Goal: Task Accomplishment & Management: Complete application form

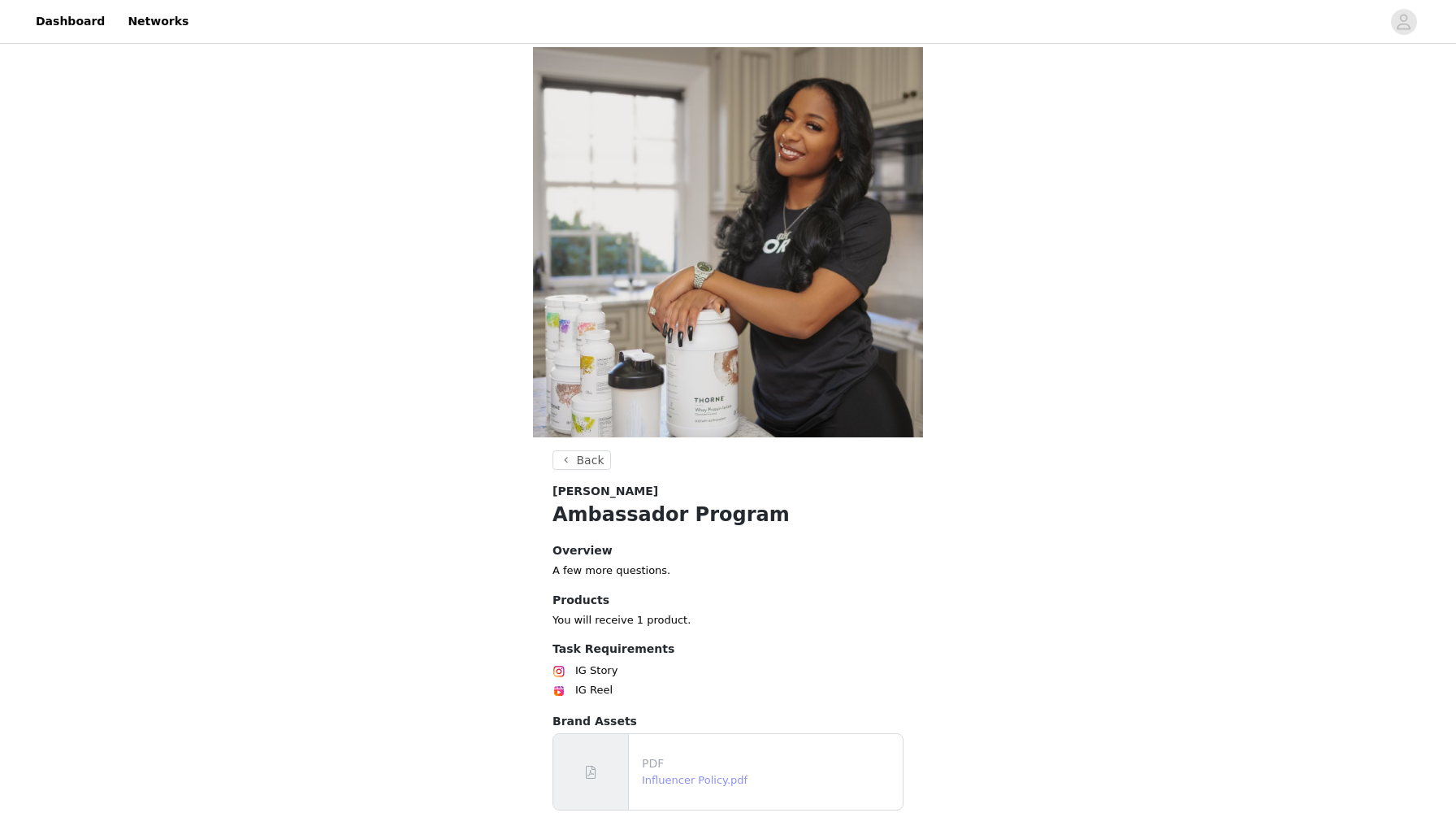
click at [692, 774] on link "Influencer Policy.pdf" at bounding box center [695, 779] width 106 height 12
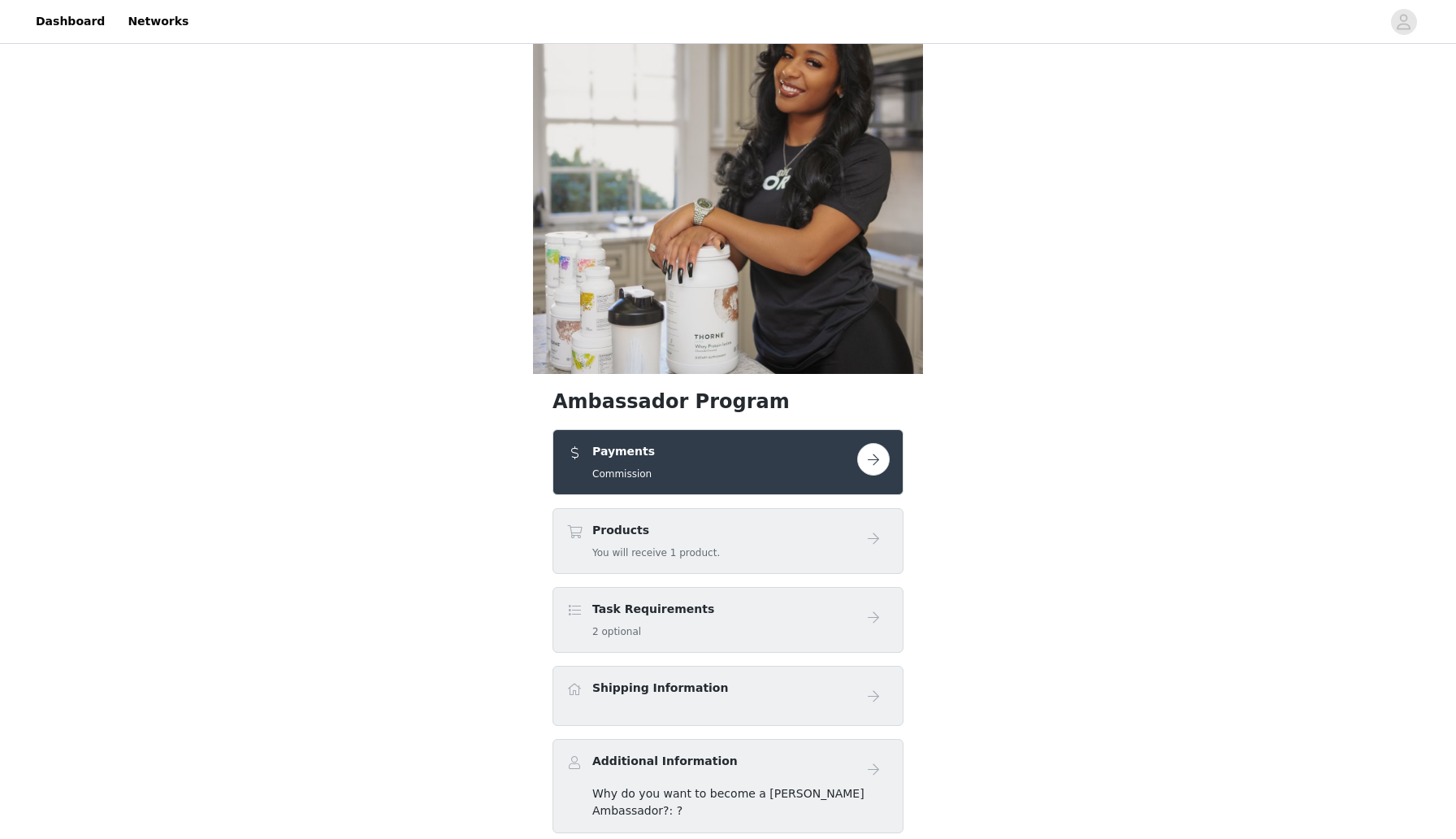
scroll to position [66, 0]
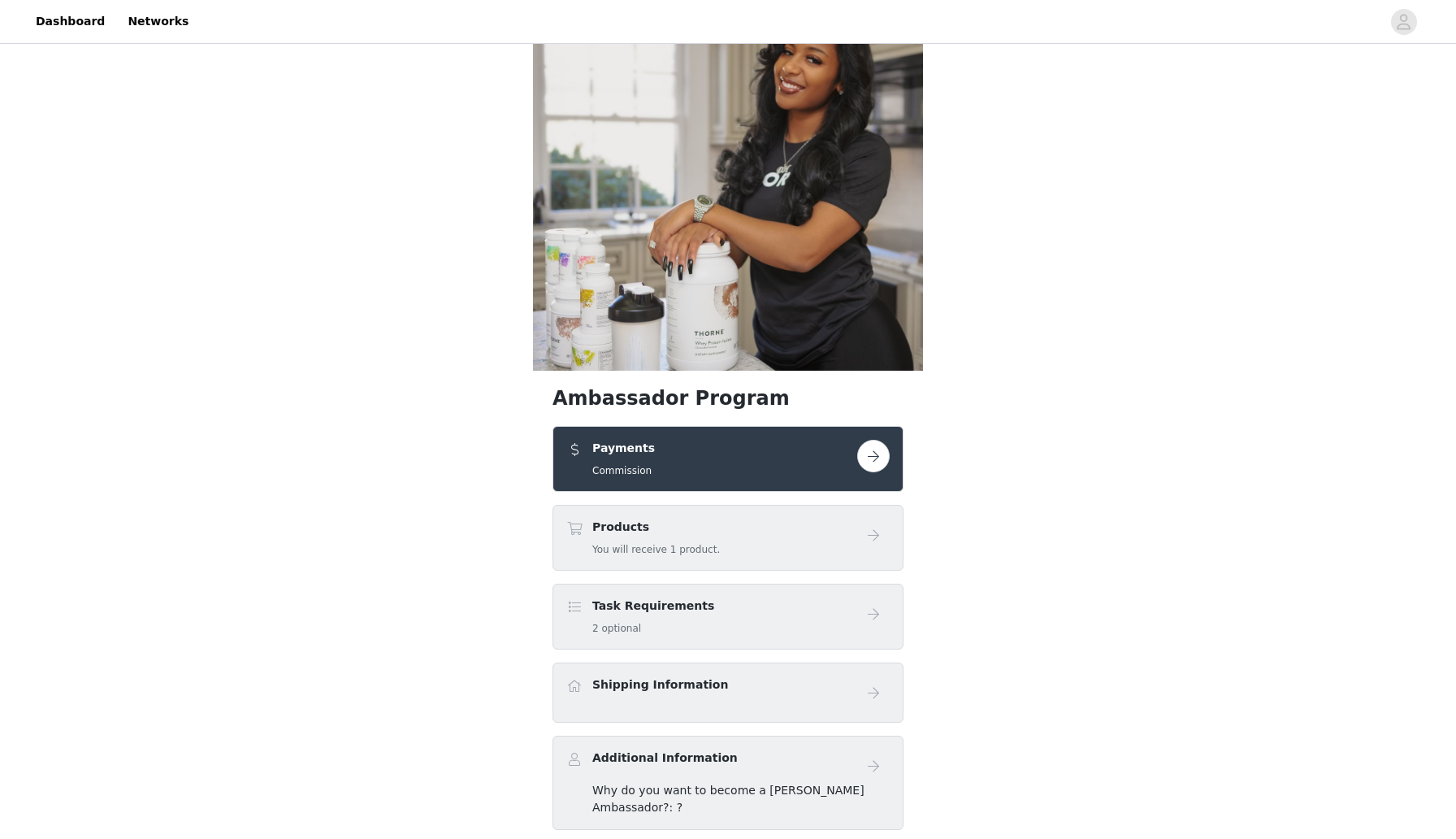
click at [691, 621] on h5 "2 optional" at bounding box center [652, 627] width 122 height 14
click at [637, 598] on div "Task Requirements 2 optional" at bounding box center [652, 617] width 122 height 38
click at [585, 598] on div "Task Requirements 2 optional" at bounding box center [712, 617] width 291 height 38
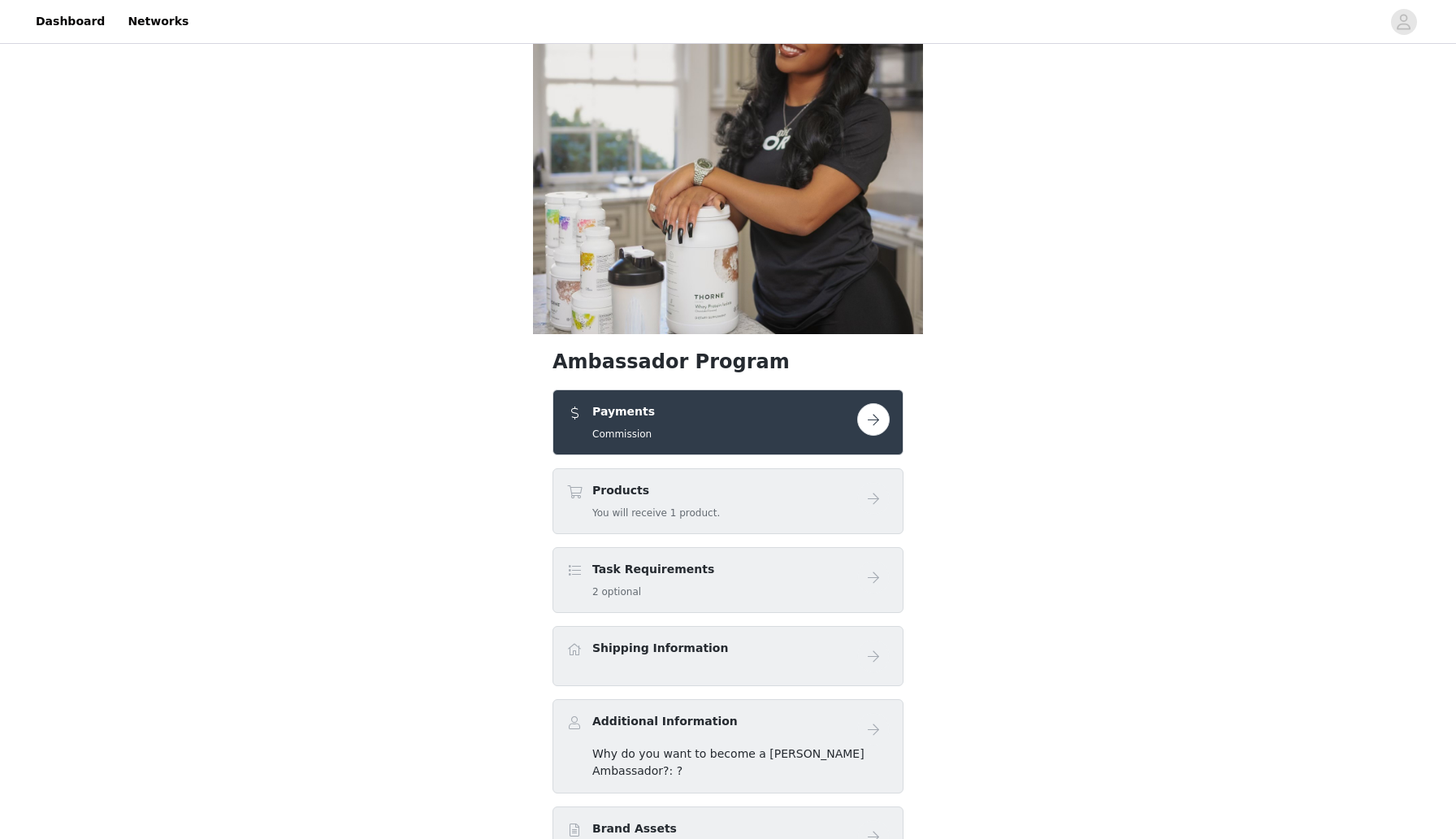
scroll to position [34, 0]
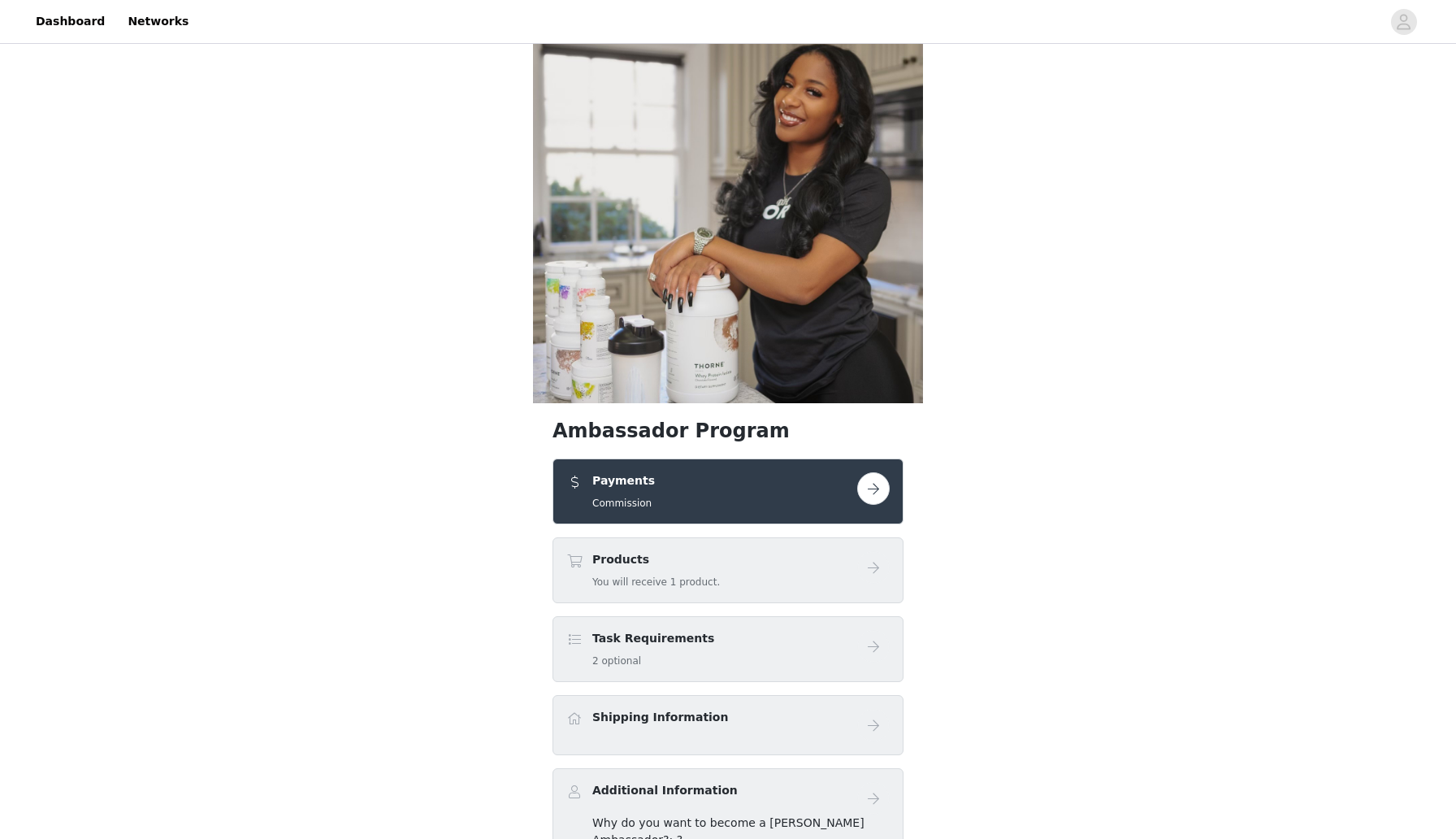
click at [878, 472] on button "button" at bounding box center [873, 488] width 32 height 32
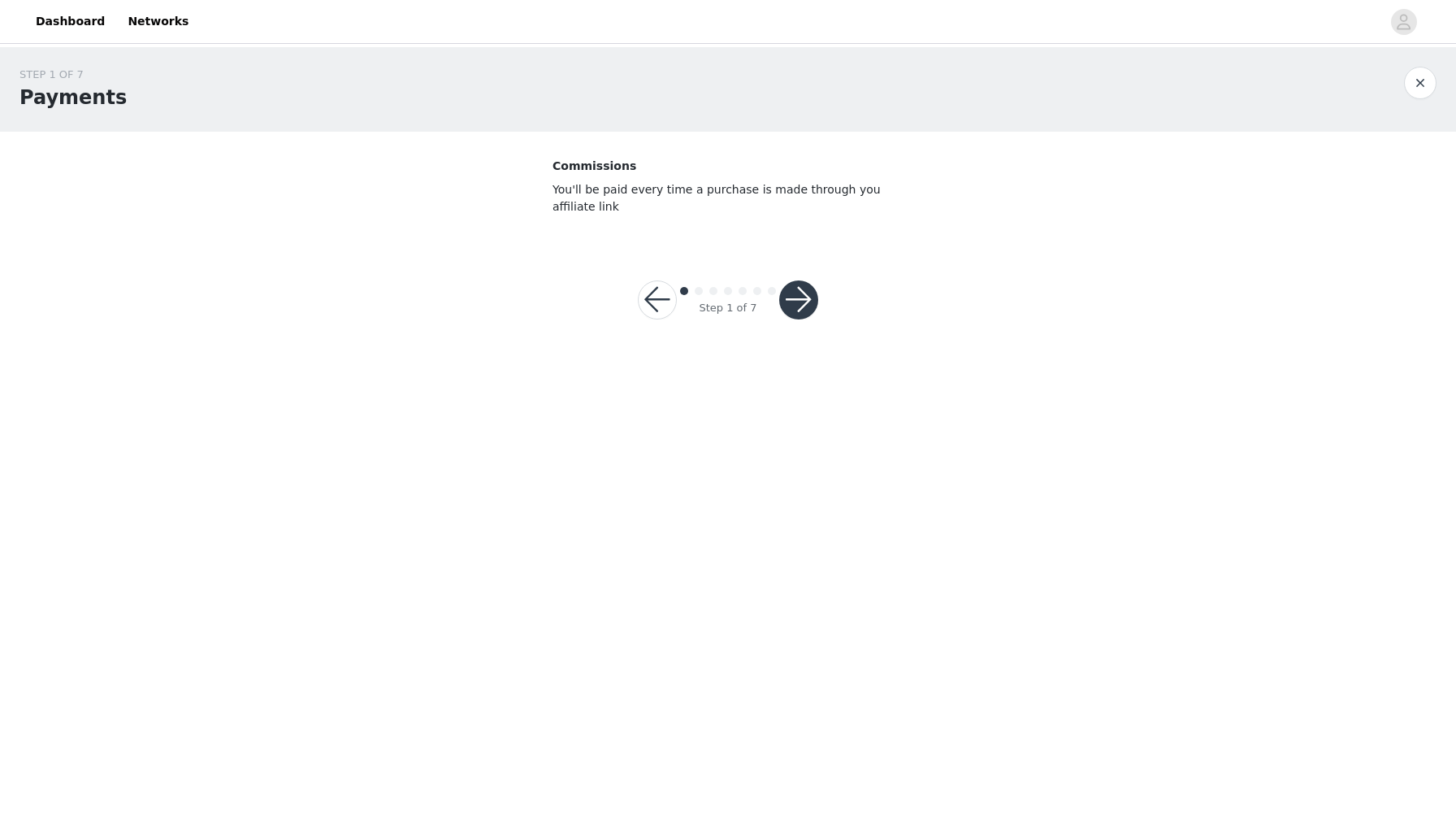
click at [813, 313] on div at bounding box center [798, 299] width 39 height 39
click at [793, 305] on button "button" at bounding box center [798, 299] width 39 height 39
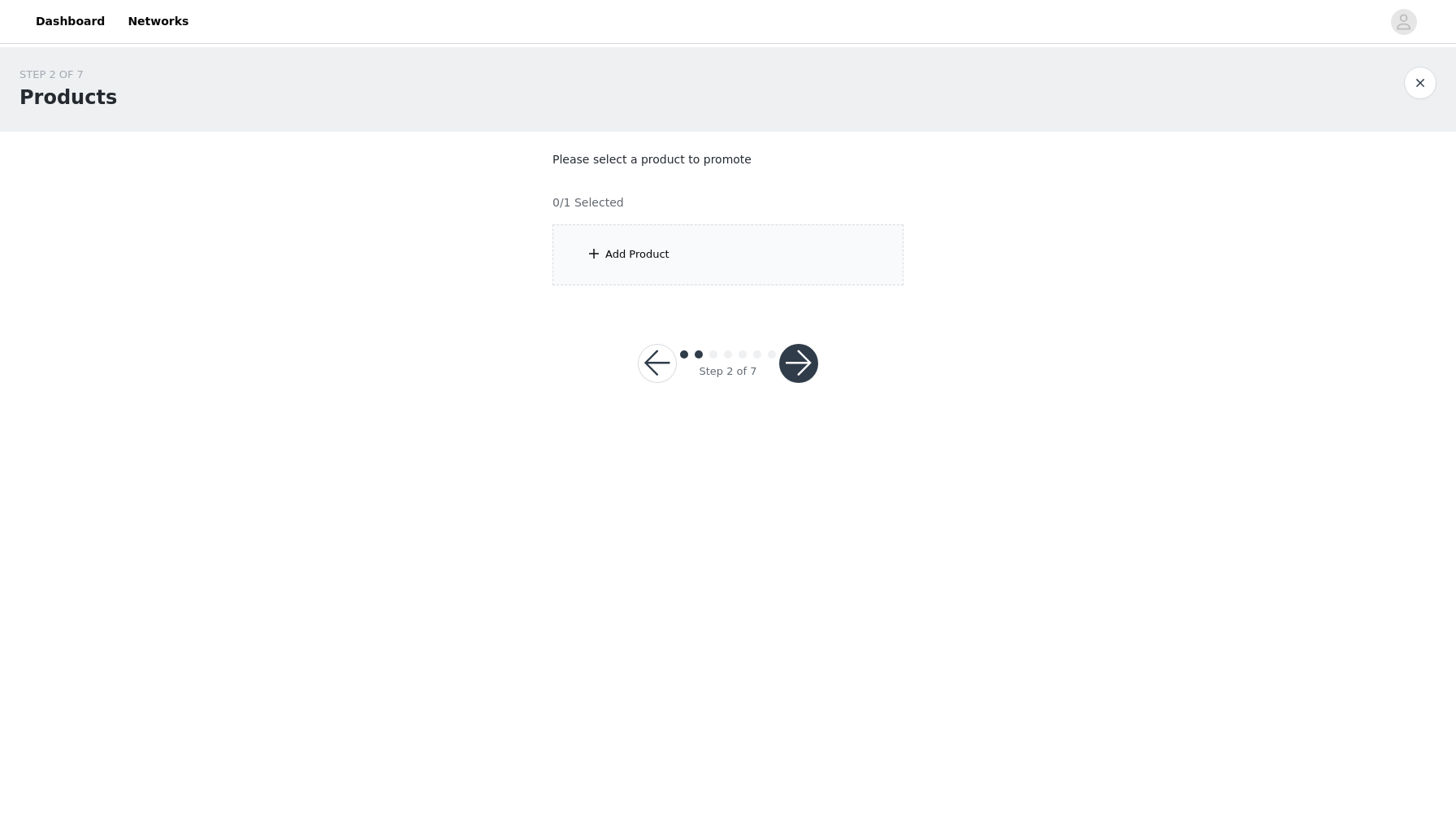
click at [646, 255] on div "Add Product" at bounding box center [637, 253] width 64 height 16
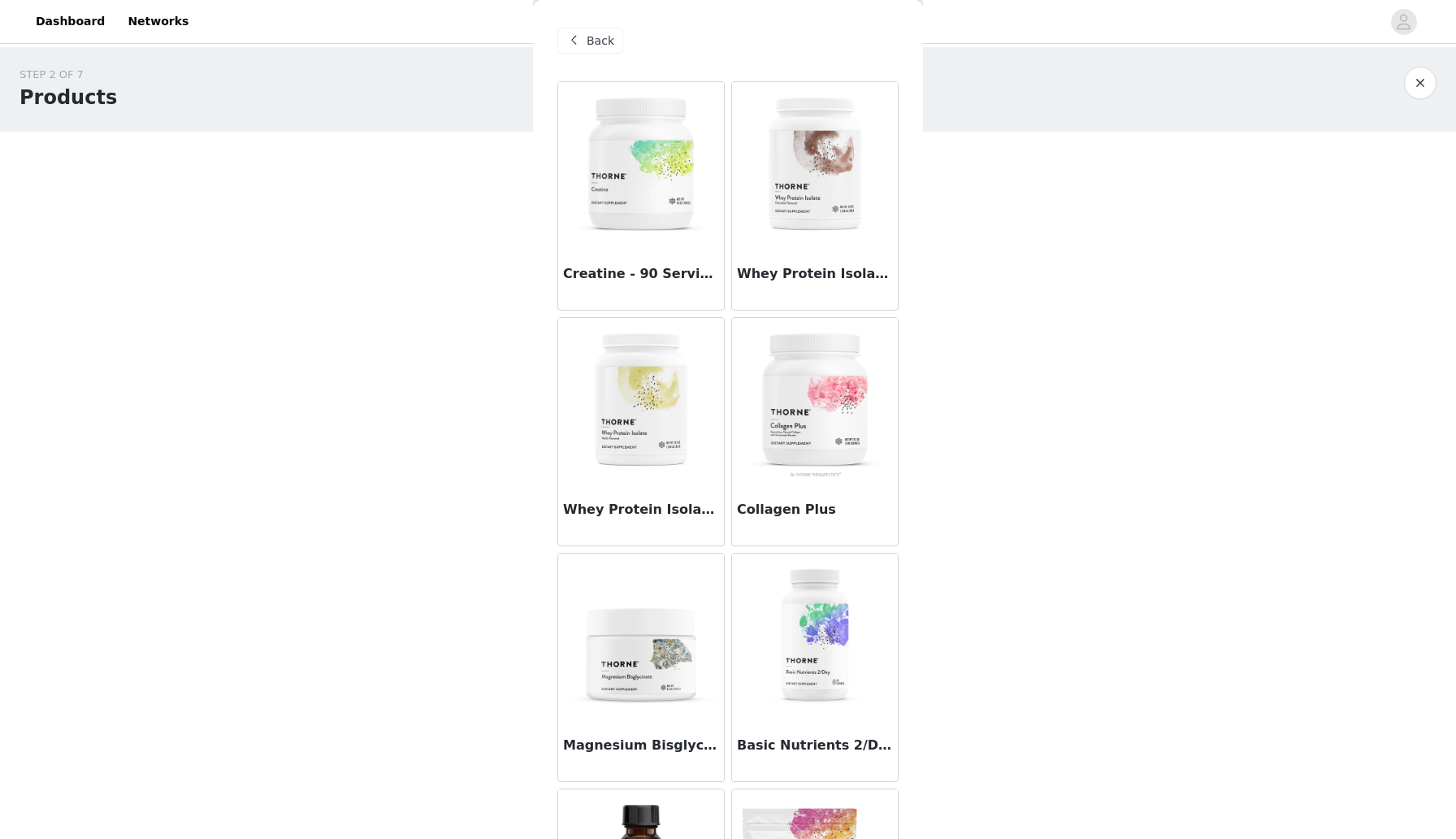
click at [586, 46] on span "Back" at bounding box center [599, 41] width 27 height 17
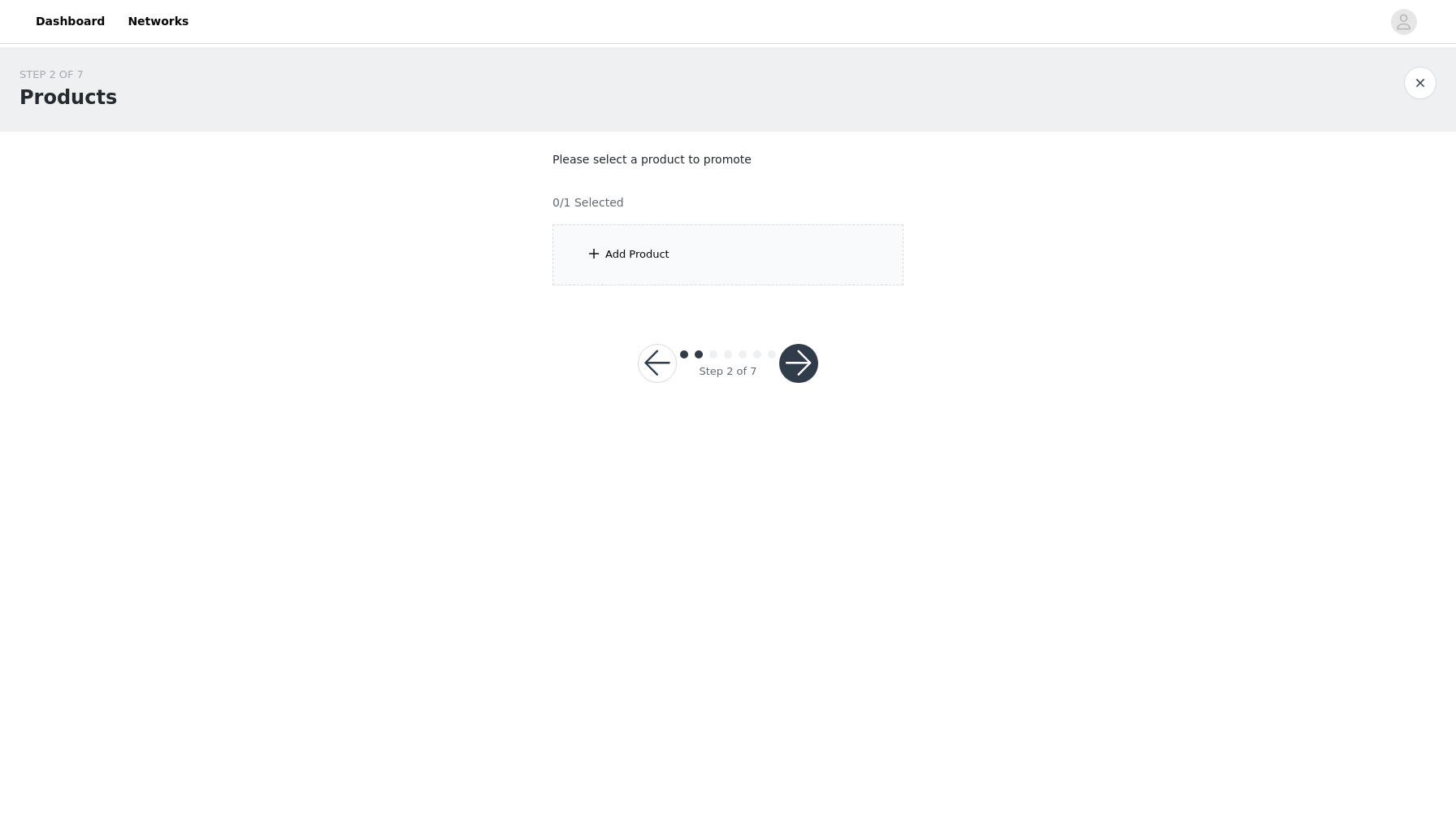
click at [1428, 83] on button "button" at bounding box center [1420, 82] width 32 height 32
